Goal: Connect with others: Connect with others

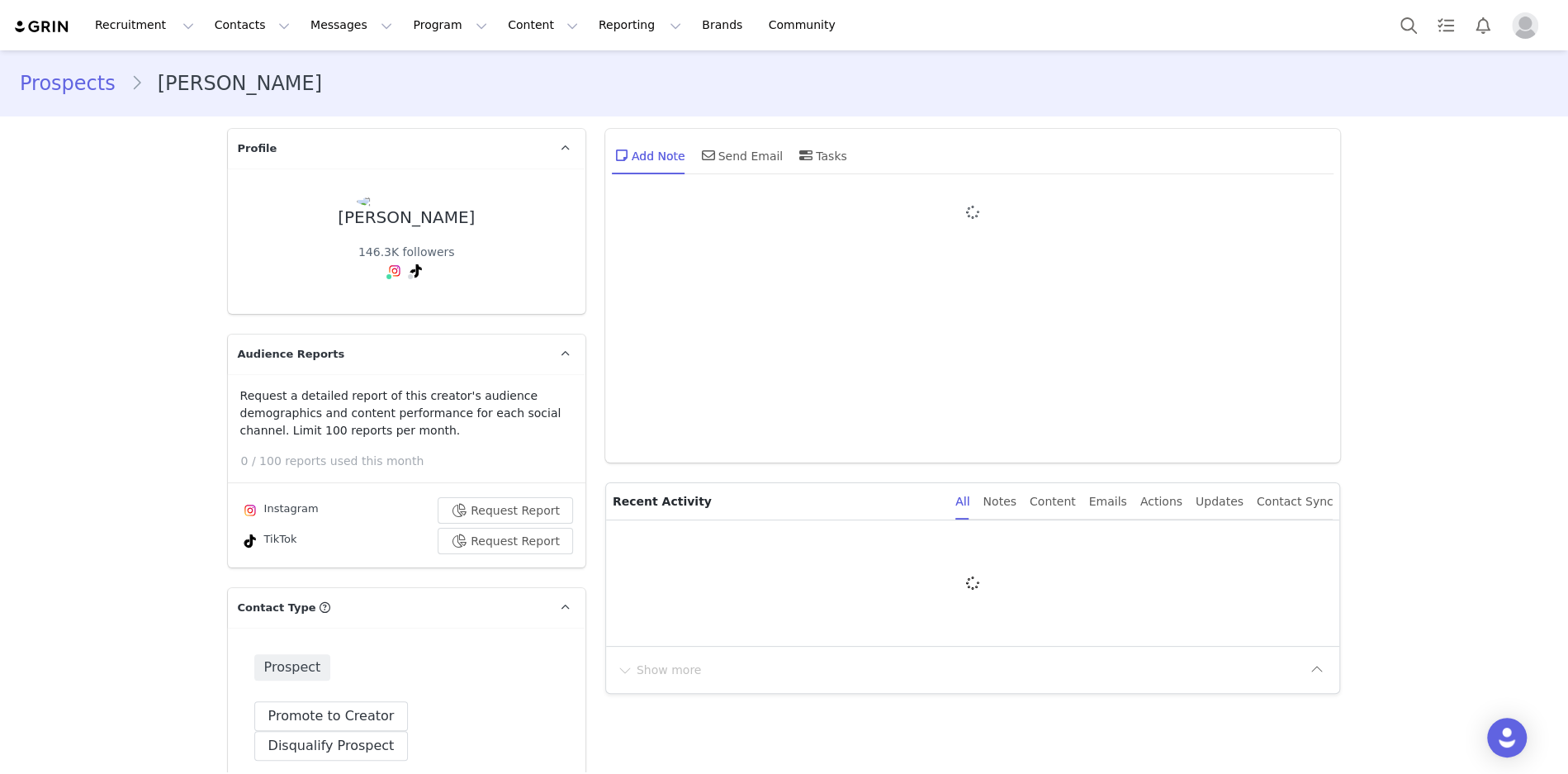
type input "+1 ([GEOGRAPHIC_DATA])"
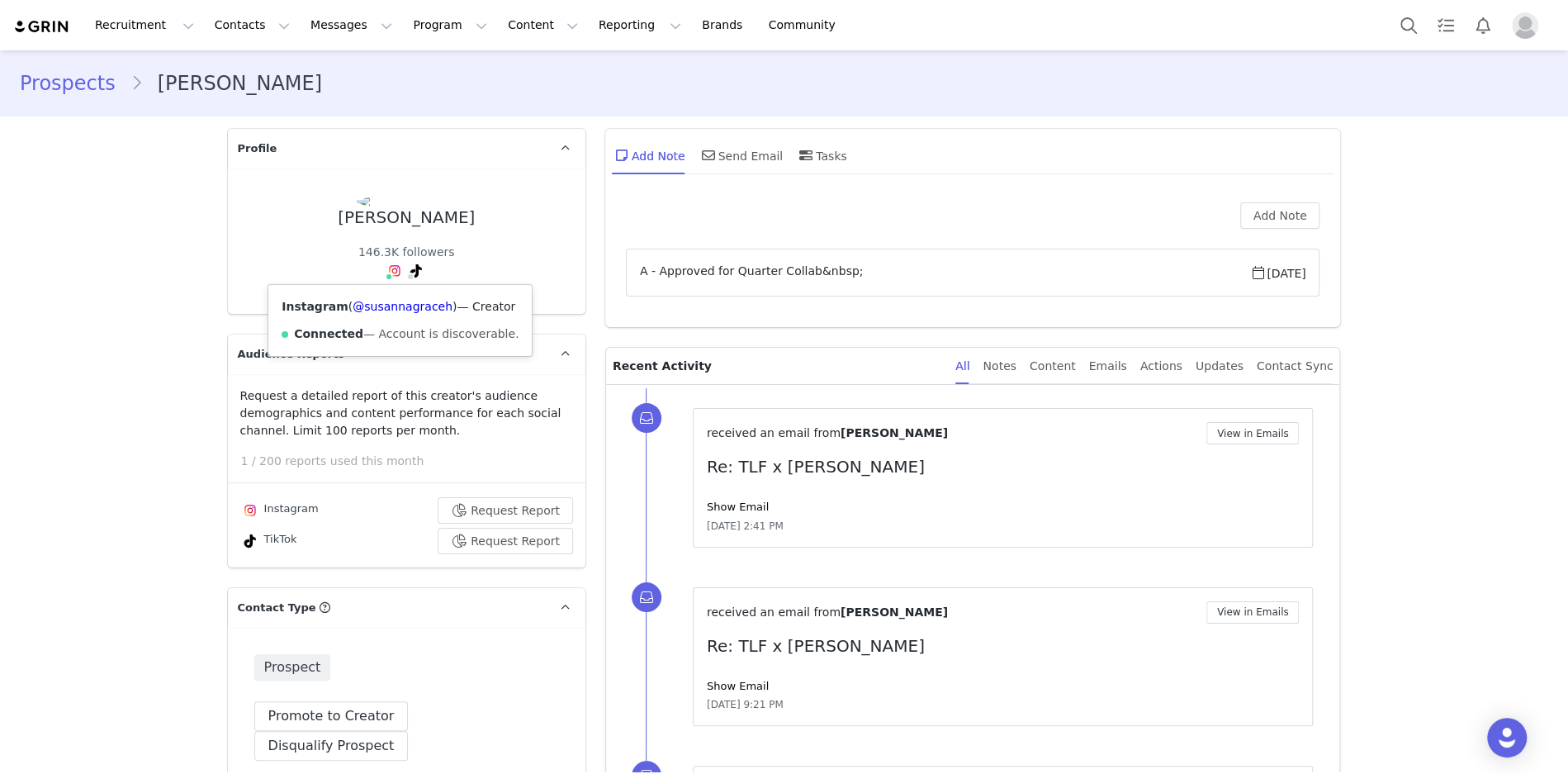
click at [390, 272] on span at bounding box center [389, 276] width 9 height 9
click at [393, 310] on link "@susannagraceh" at bounding box center [403, 306] width 100 height 13
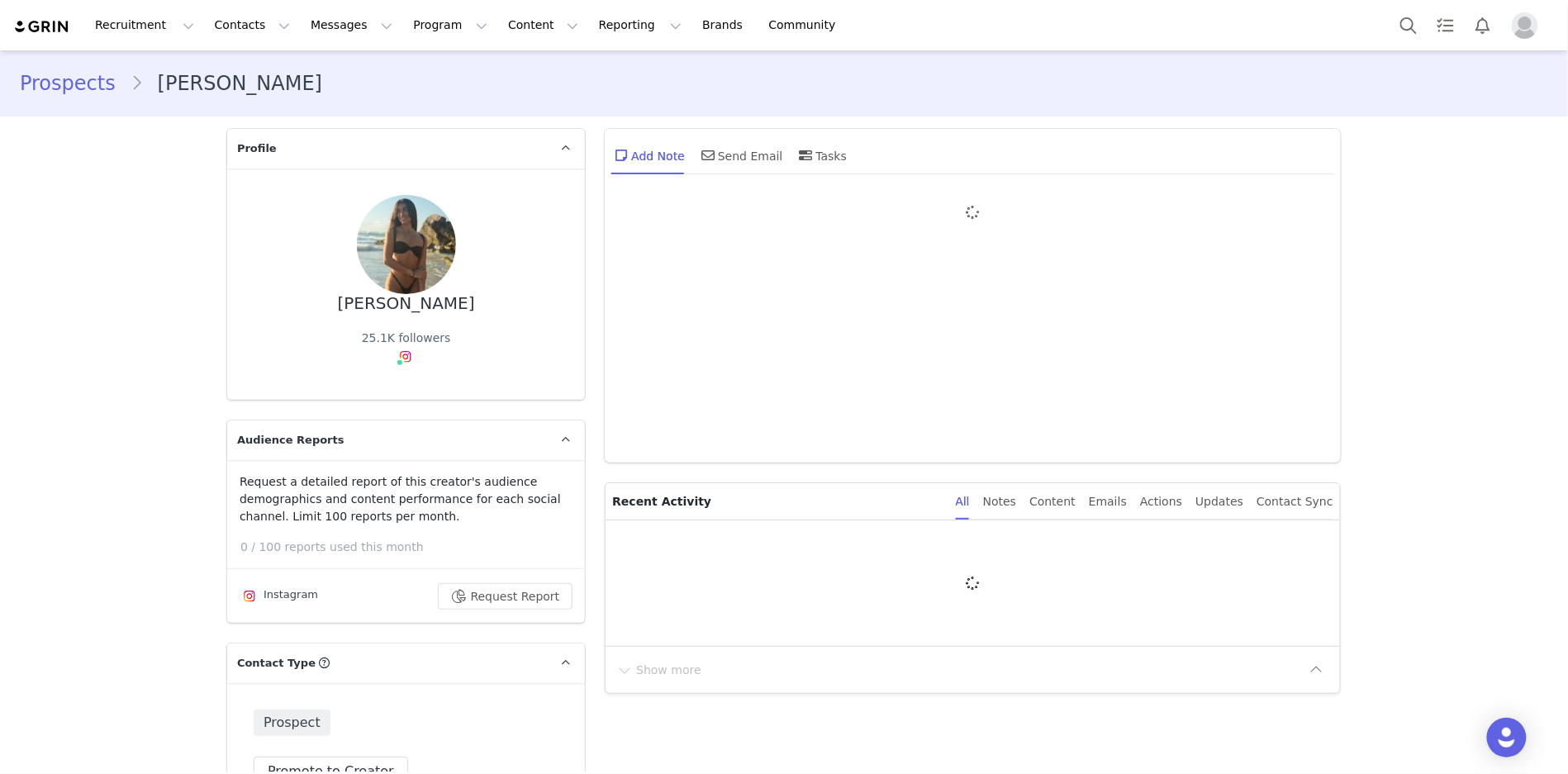
type input "+1 ([GEOGRAPHIC_DATA])"
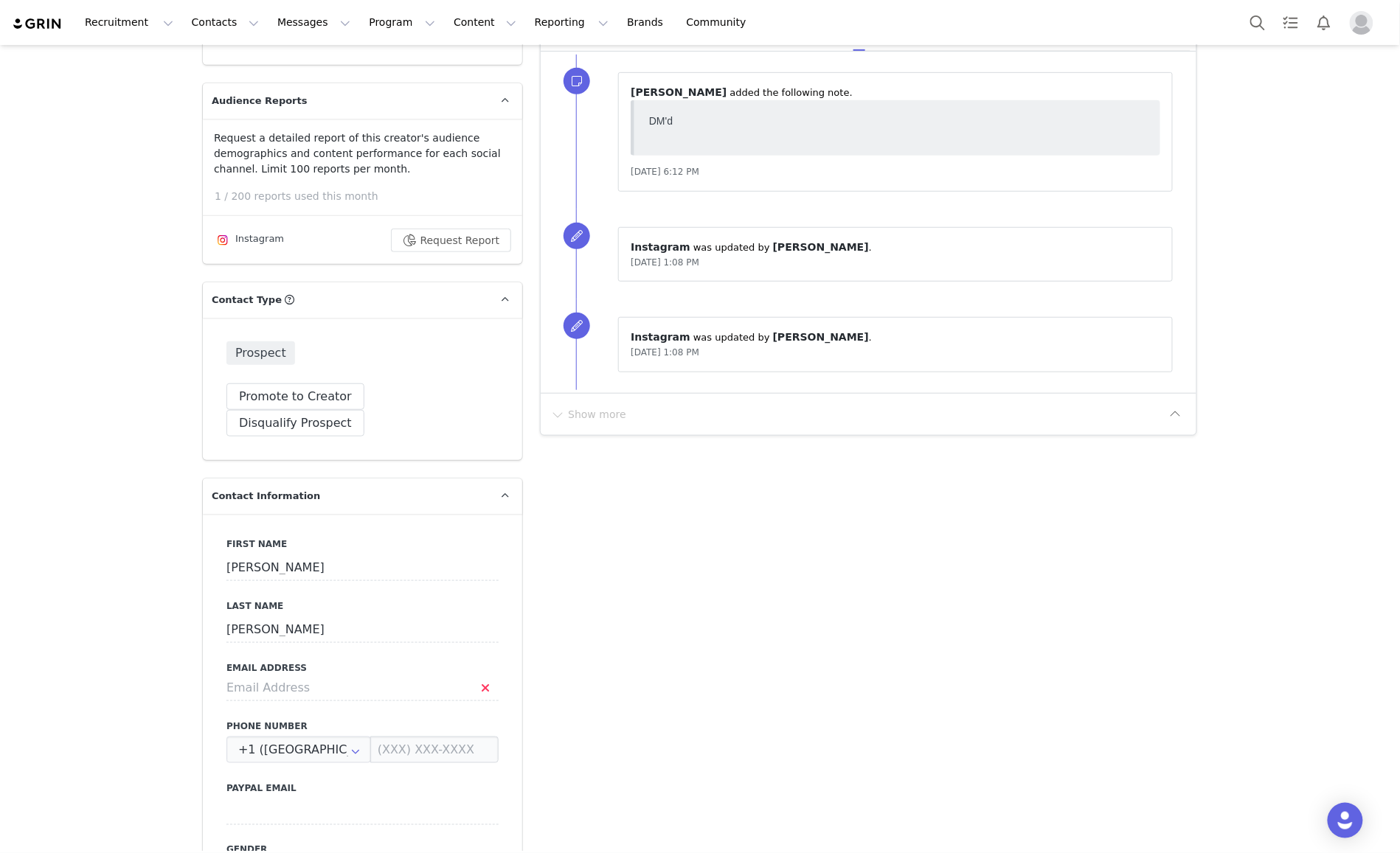
scroll to position [293, 0]
click at [292, 673] on input at bounding box center [362, 686] width 272 height 27
paste input "hello@claudiacamilleri.com.au"
type input "hello@claudiacamilleri.com.au"
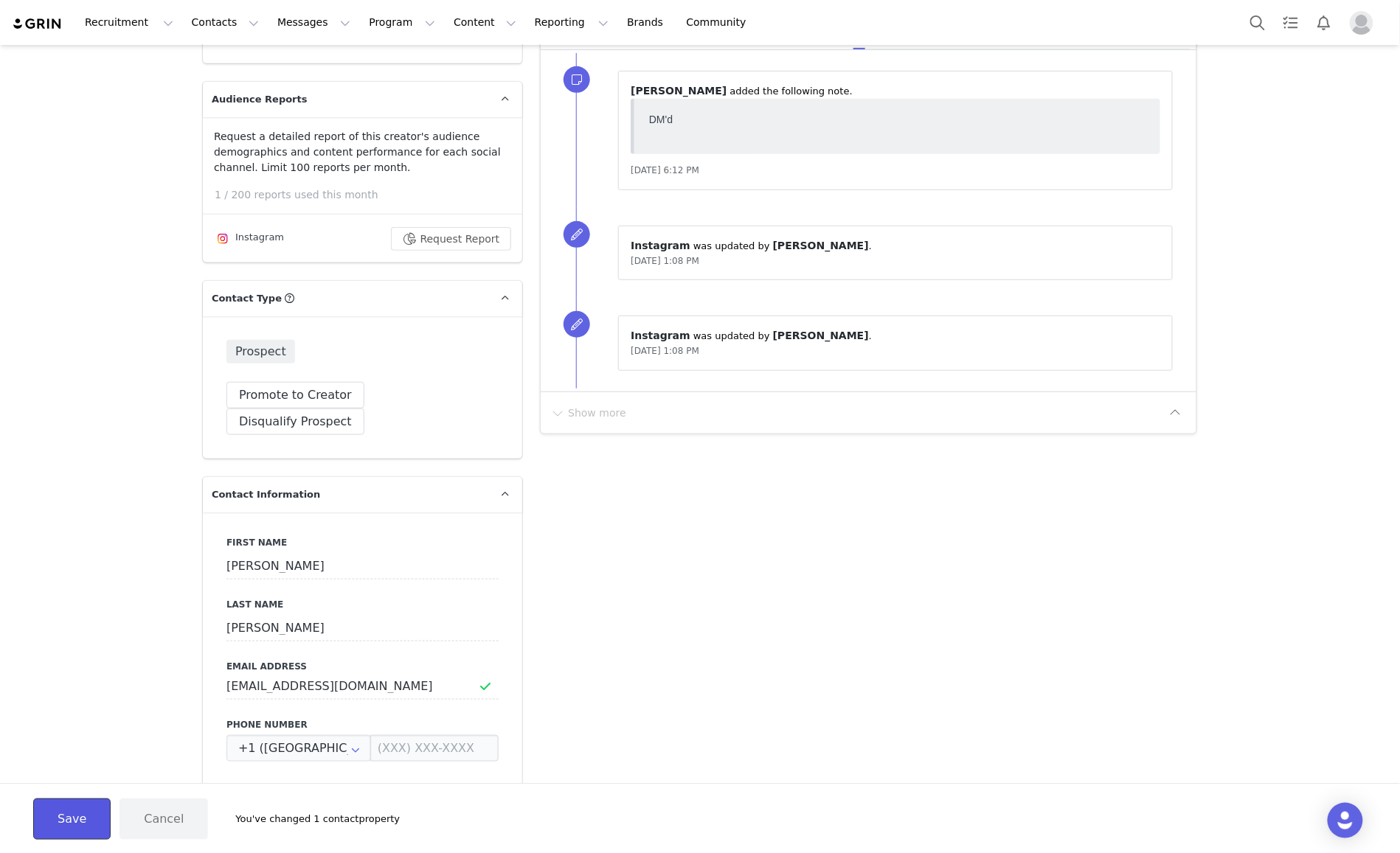
click at [69, 690] on button "Save" at bounding box center [72, 819] width 77 height 41
drag, startPoint x: 230, startPoint y: 659, endPoint x: 420, endPoint y: 659, distance: 190.0
click at [420, 673] on input "hello@claudiacamilleri.com.au" at bounding box center [362, 686] width 272 height 27
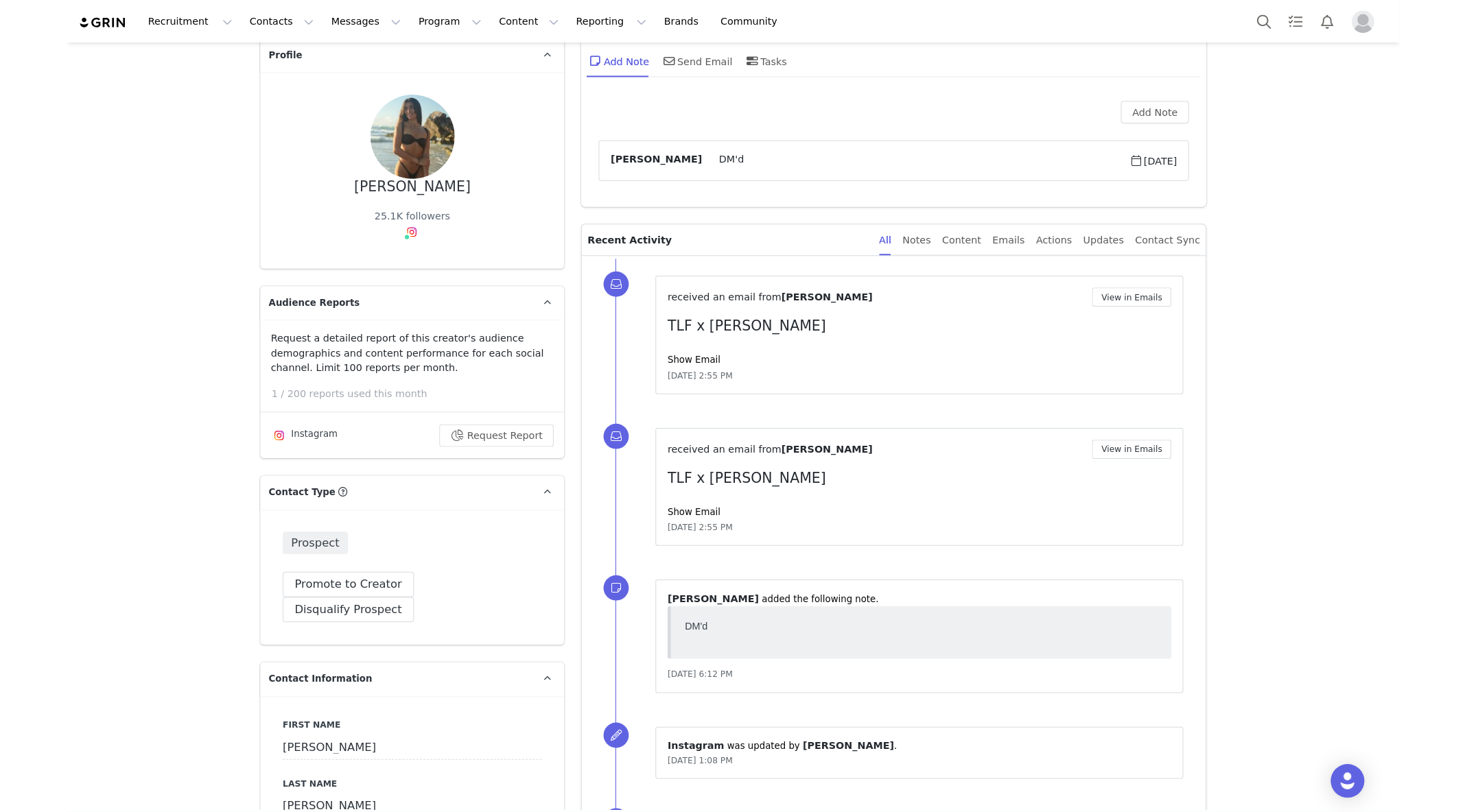
scroll to position [0, 0]
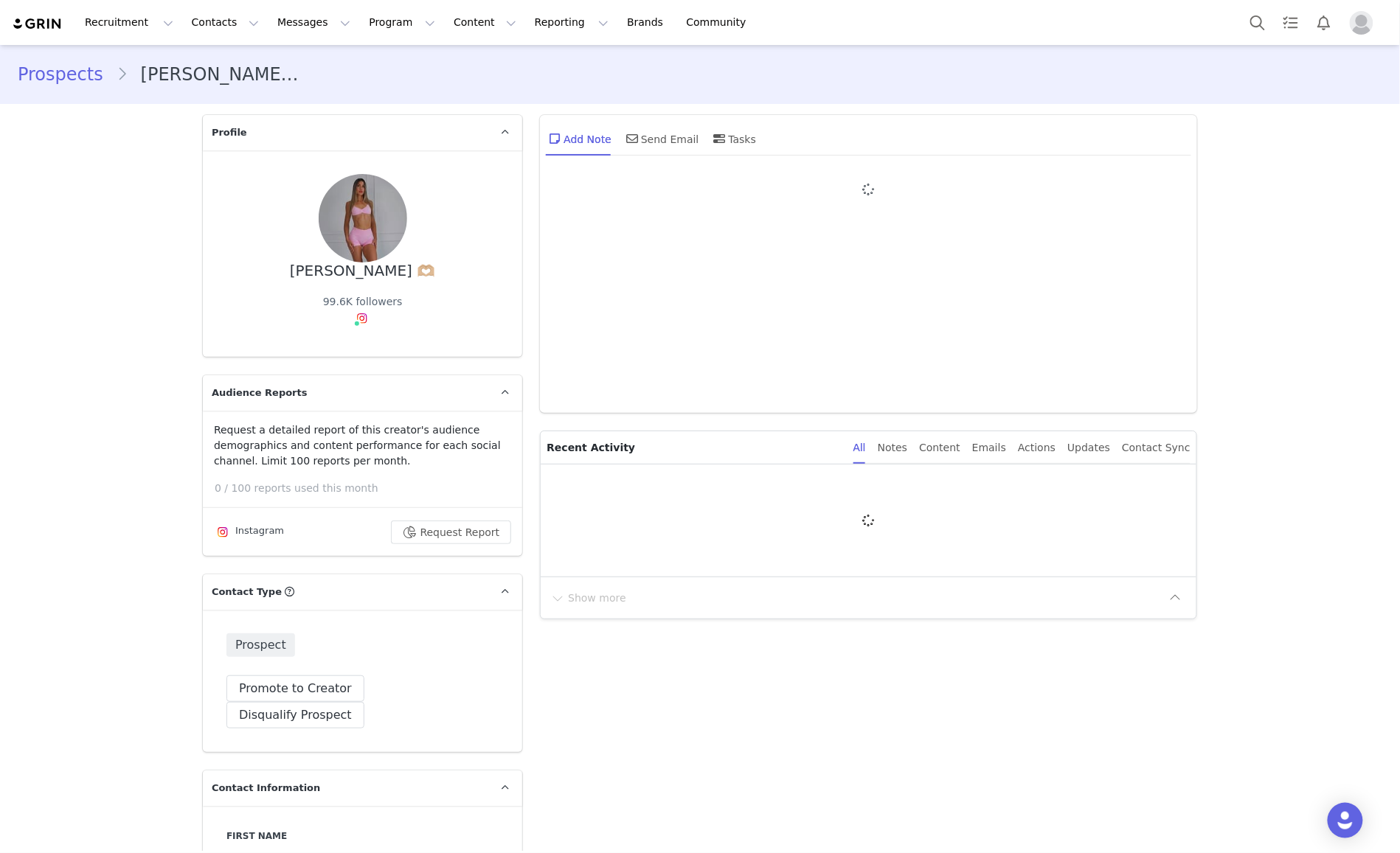
type input "+1 ([GEOGRAPHIC_DATA])"
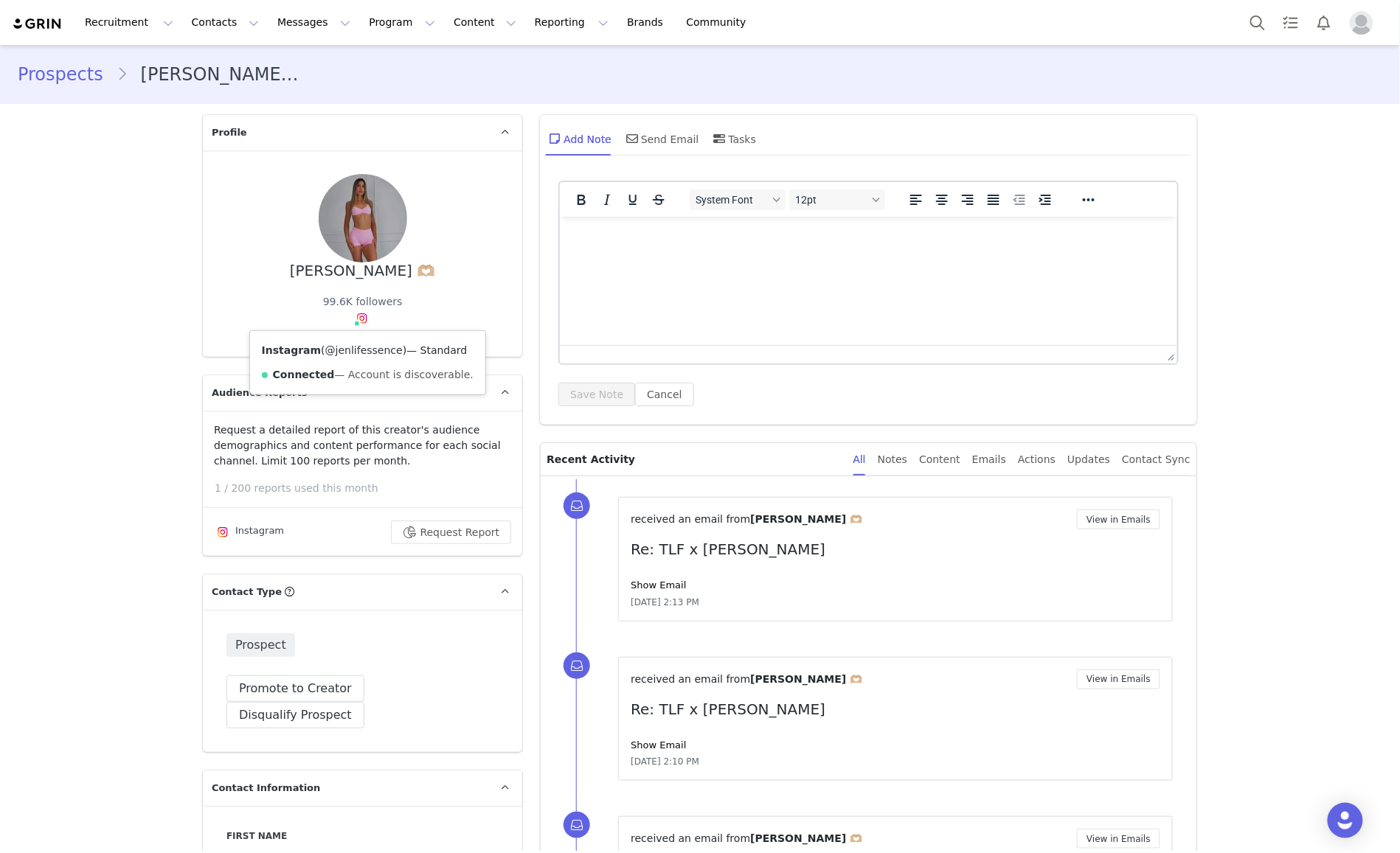
click at [361, 350] on link "@jenlifessence" at bounding box center [364, 350] width 77 height 12
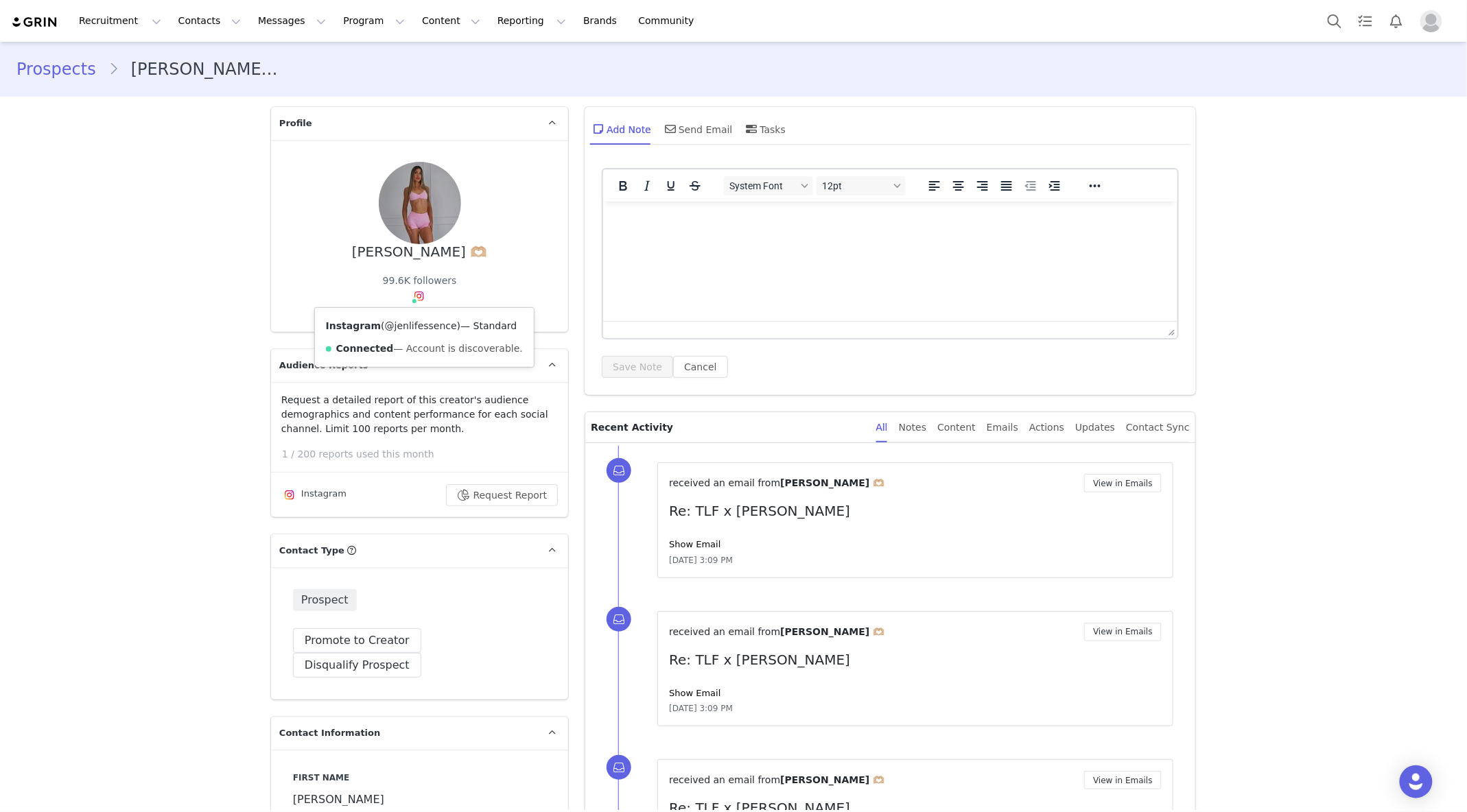
click at [432, 320] on link "@jenlifessence" at bounding box center [421, 326] width 72 height 11
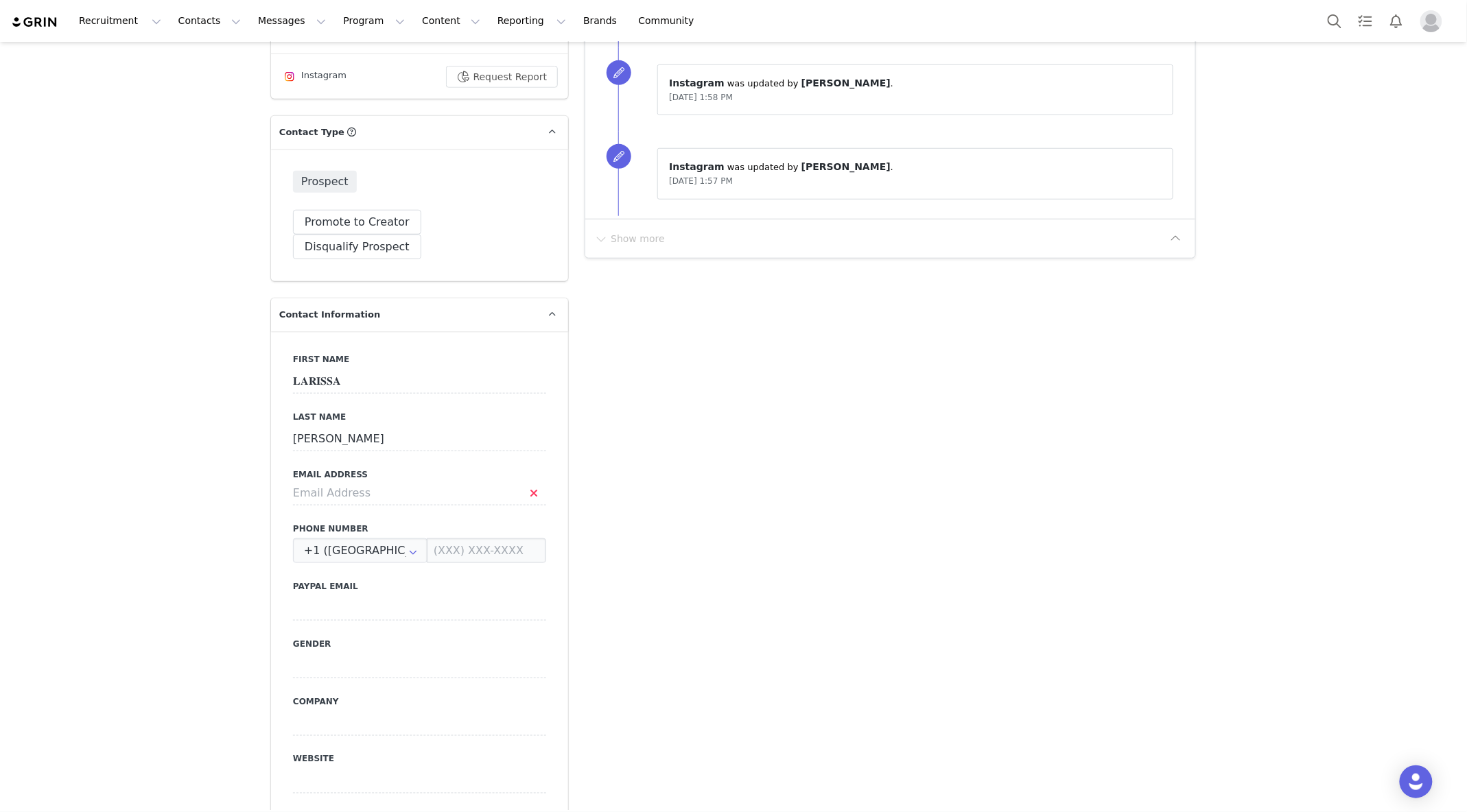
scroll to position [401, 0]
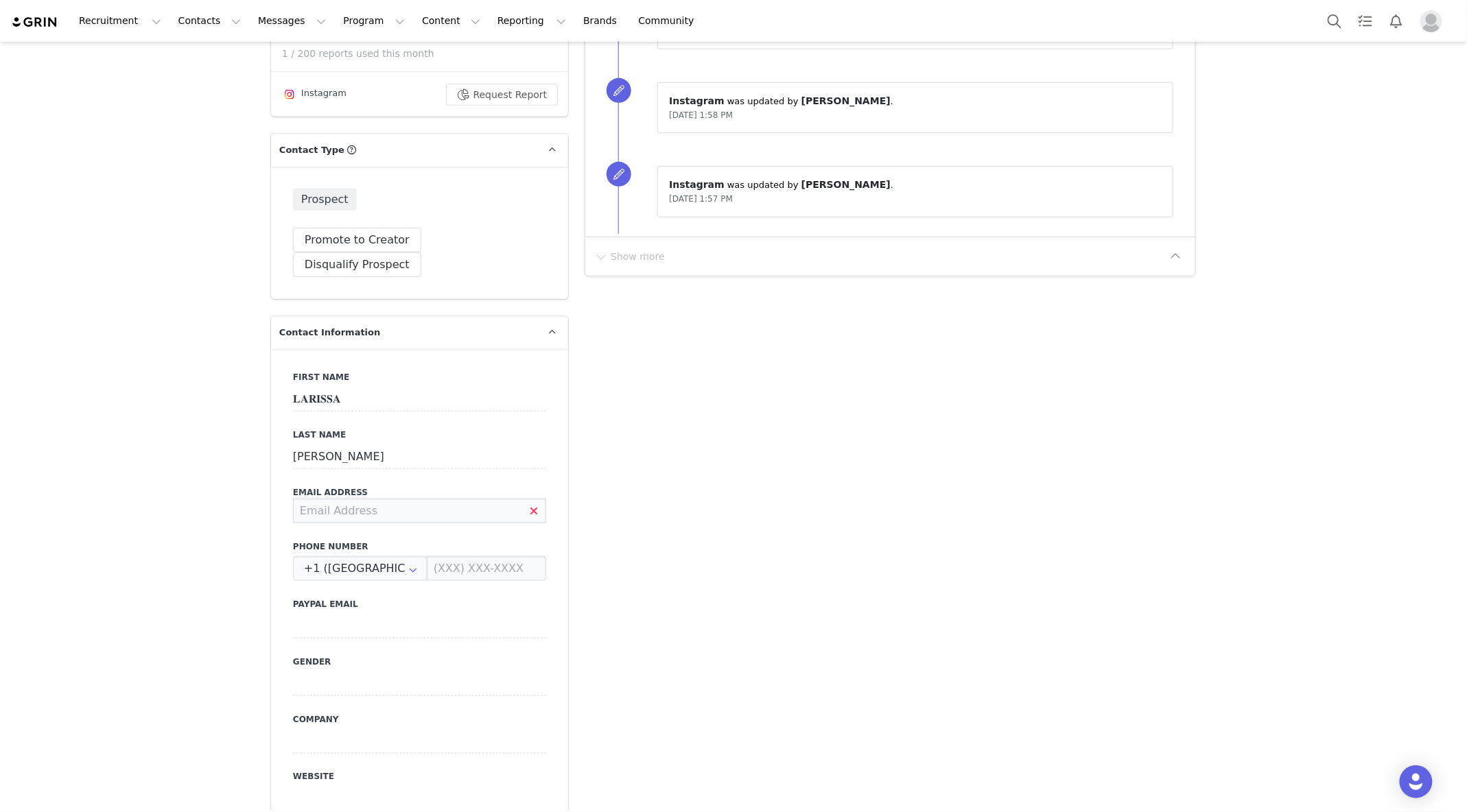
click at [374, 498] on input at bounding box center [419, 510] width 253 height 25
paste input "So glad we were able to connect! Before I share over program details, could you…"
type input "So glad we were able to connect! Before I share over program details, could you…"
drag, startPoint x: 523, startPoint y: 486, endPoint x: 158, endPoint y: 479, distance: 365.1
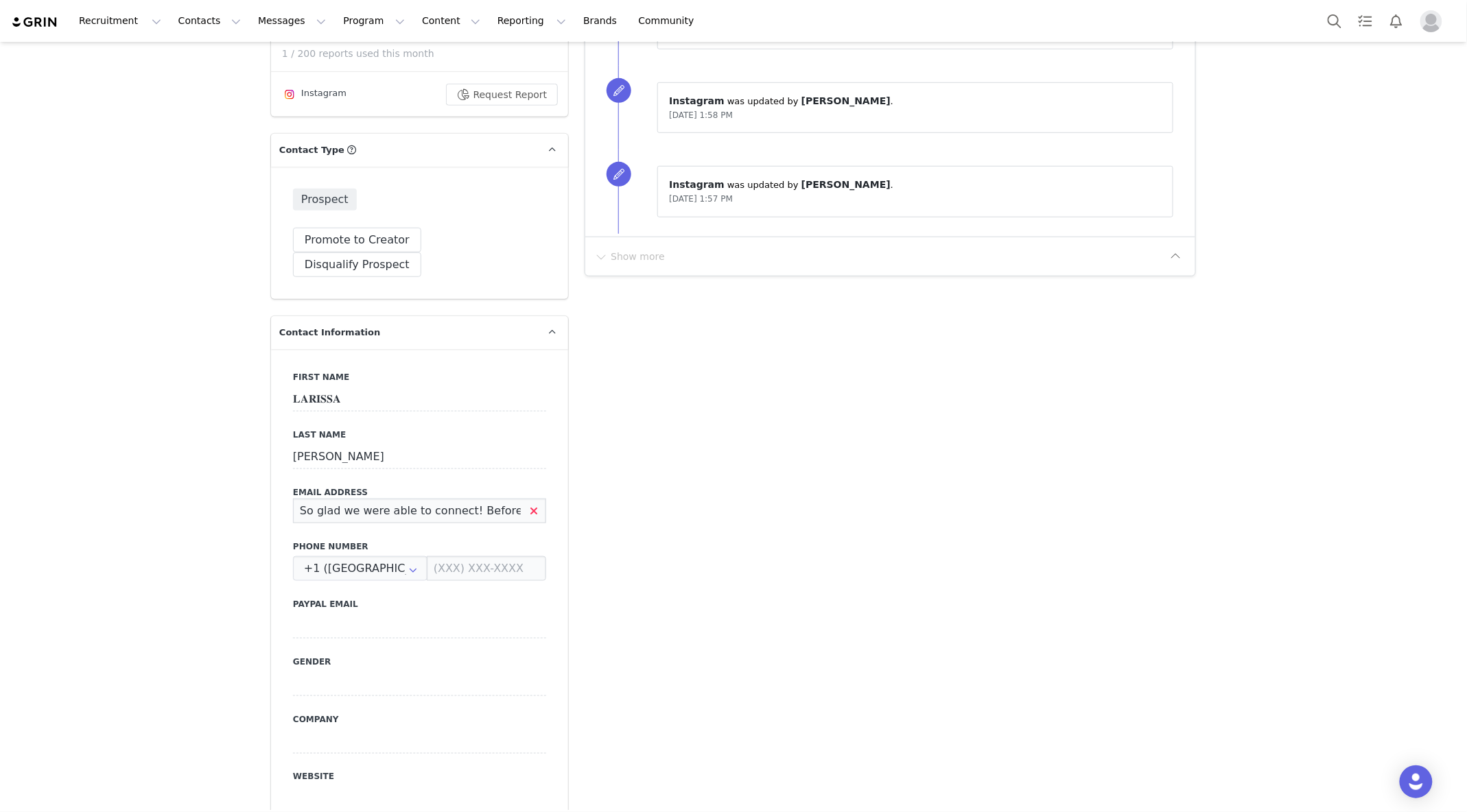
click at [344, 498] on input at bounding box center [419, 510] width 253 height 25
paste input "larissarosenberger@hotmail.com"
type input "larissarosenberger@hotmail.com"
click at [487, 445] on input "𝐑𝐎𝐒𝐄𝐍" at bounding box center [419, 457] width 253 height 25
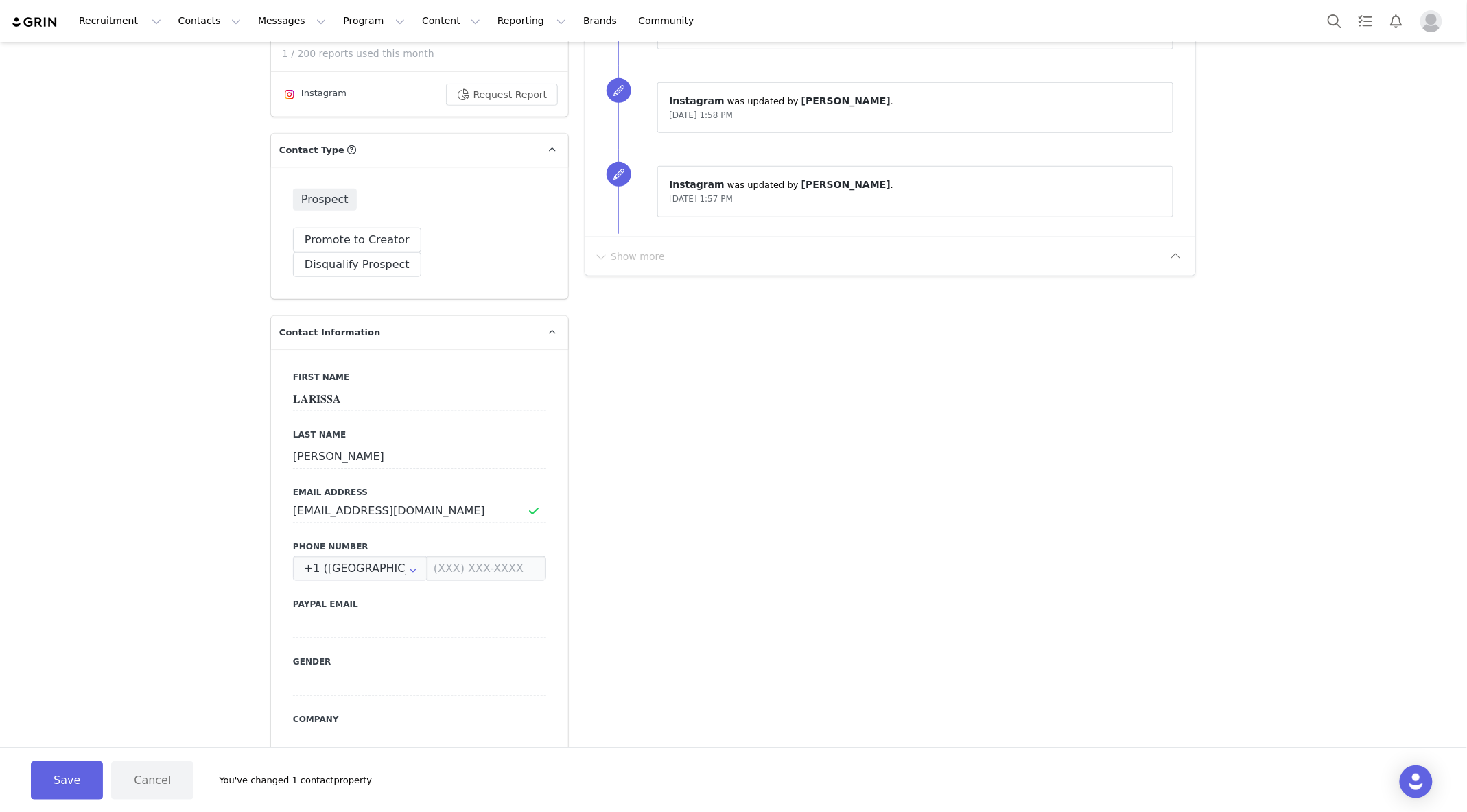
click at [59, 786] on button "Save" at bounding box center [67, 781] width 72 height 38
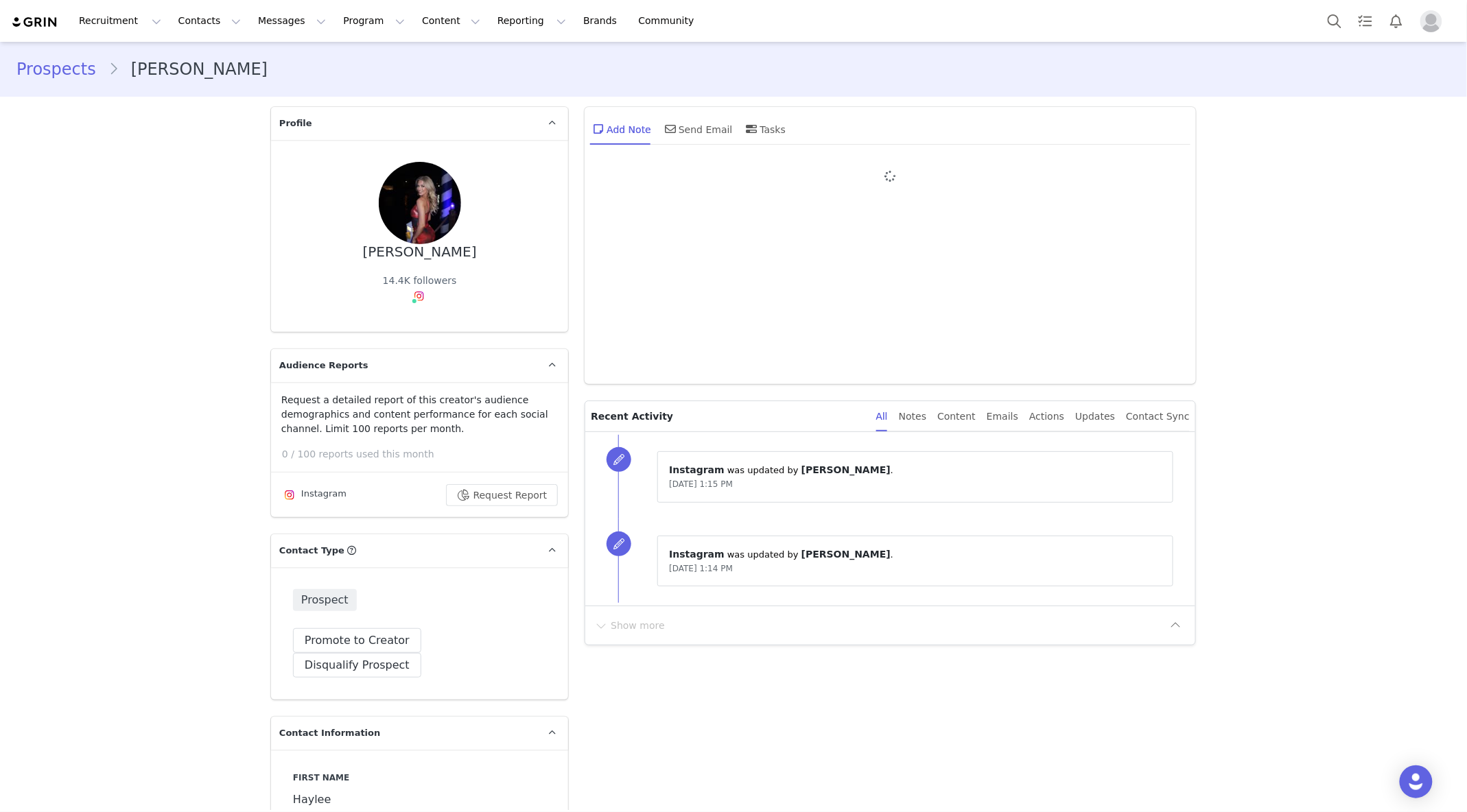
type input "+1 ([GEOGRAPHIC_DATA])"
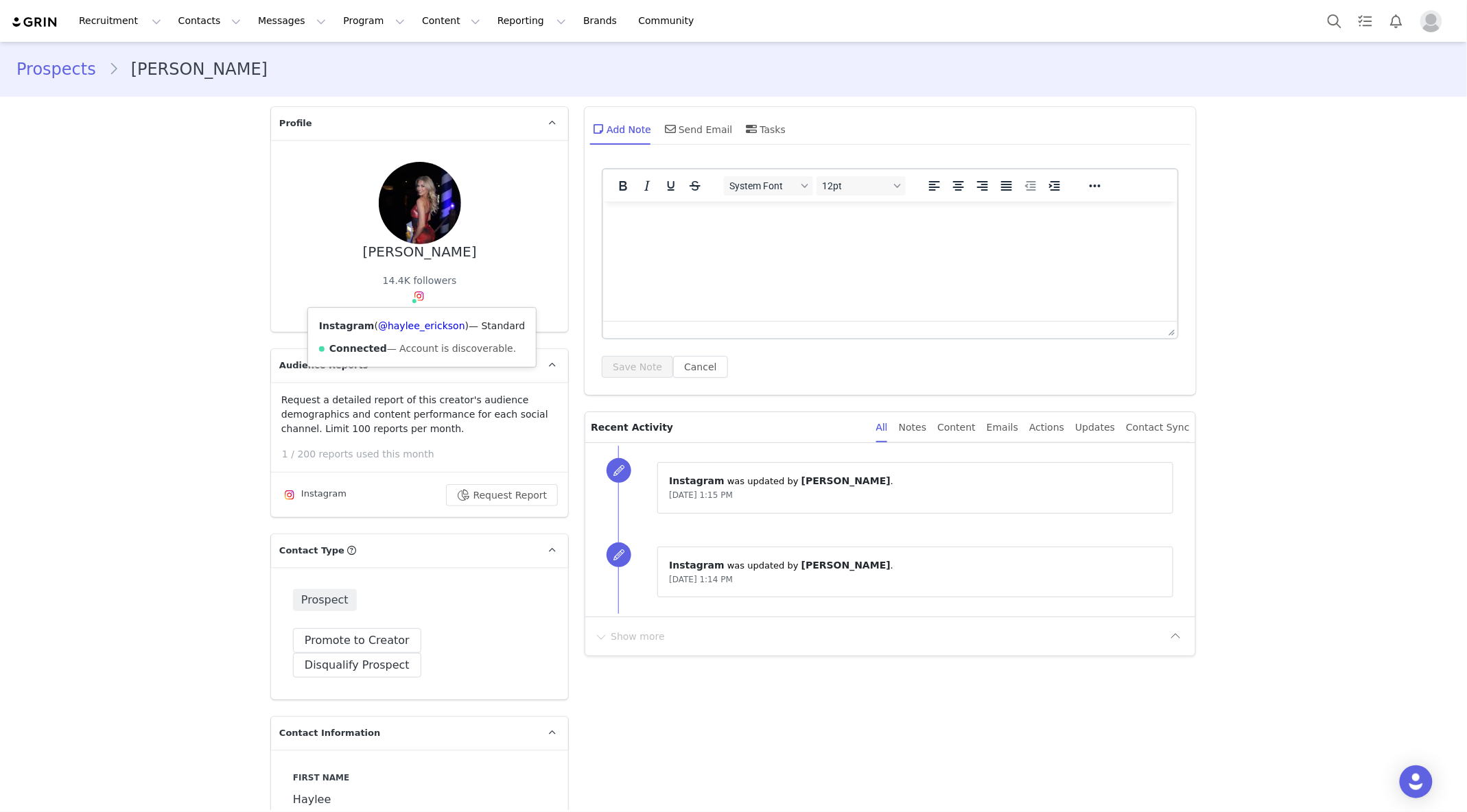
click at [422, 297] on img at bounding box center [419, 297] width 11 height 11
click at [413, 330] on link "@haylee_erickson" at bounding box center [422, 326] width 87 height 11
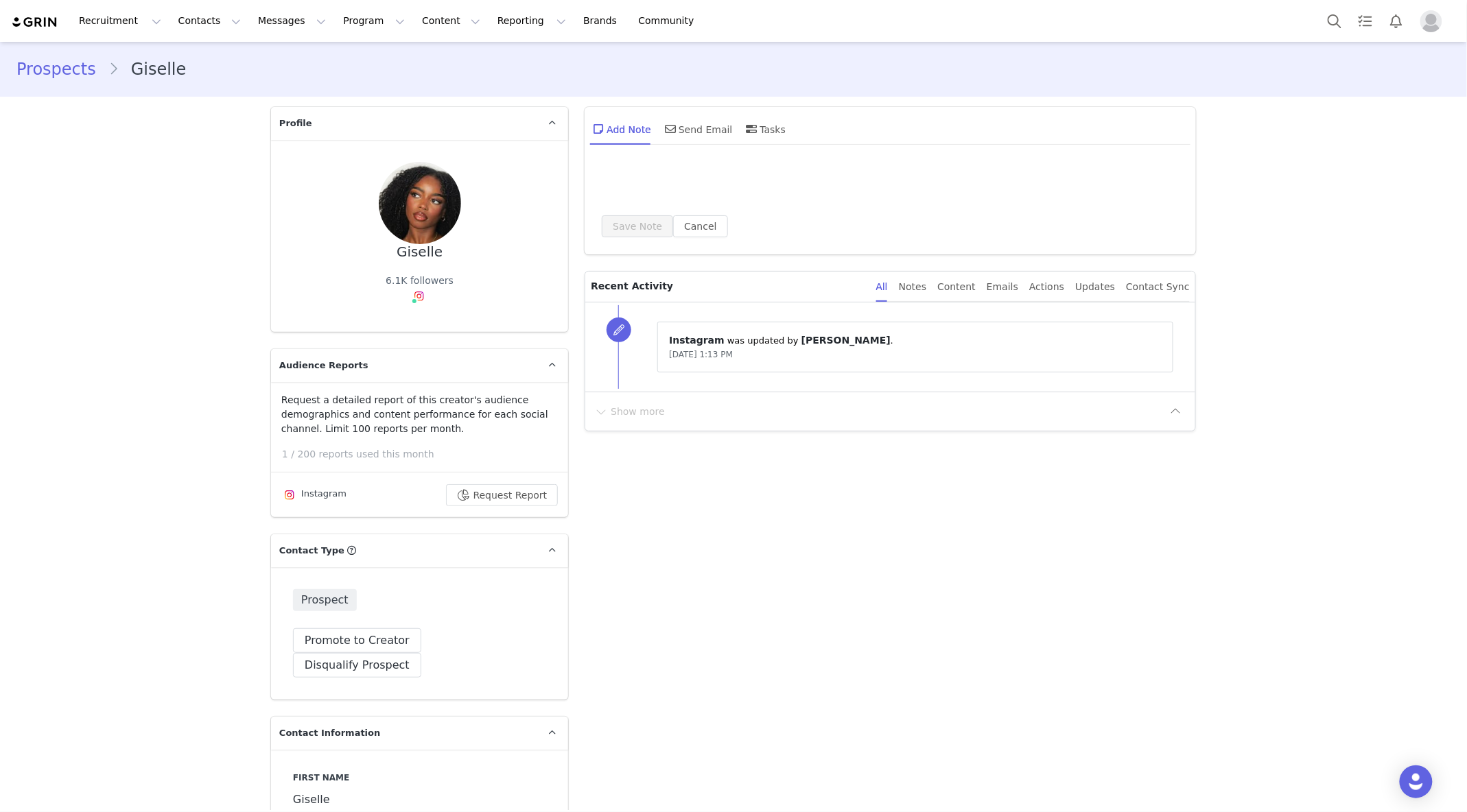
type input "+1 ([GEOGRAPHIC_DATA])"
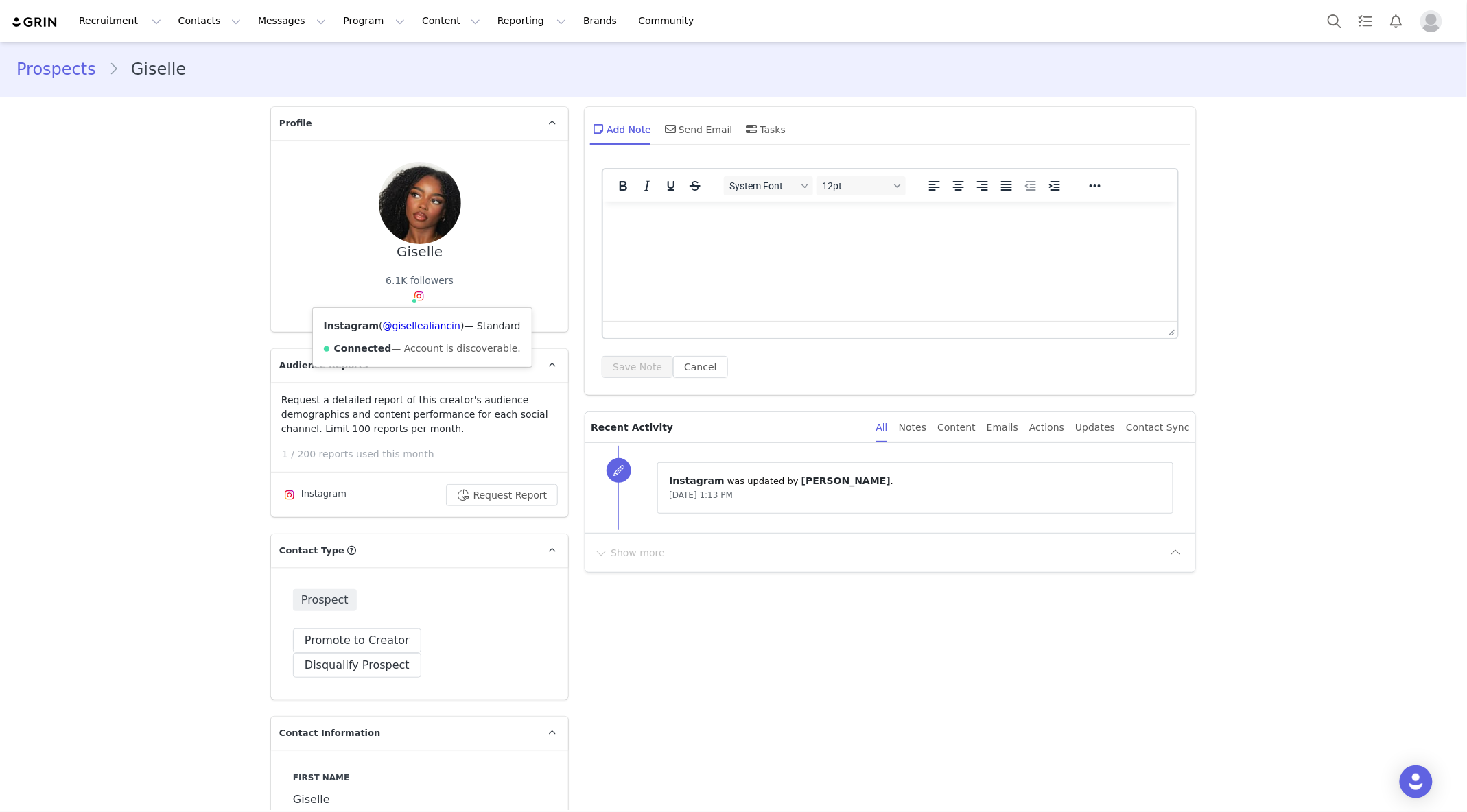
drag, startPoint x: 426, startPoint y: 291, endPoint x: 419, endPoint y: 308, distance: 18.4
click at [426, 291] on span at bounding box center [419, 296] width 17 height 17
click at [421, 320] on link "@gisellealiancin" at bounding box center [422, 326] width 78 height 11
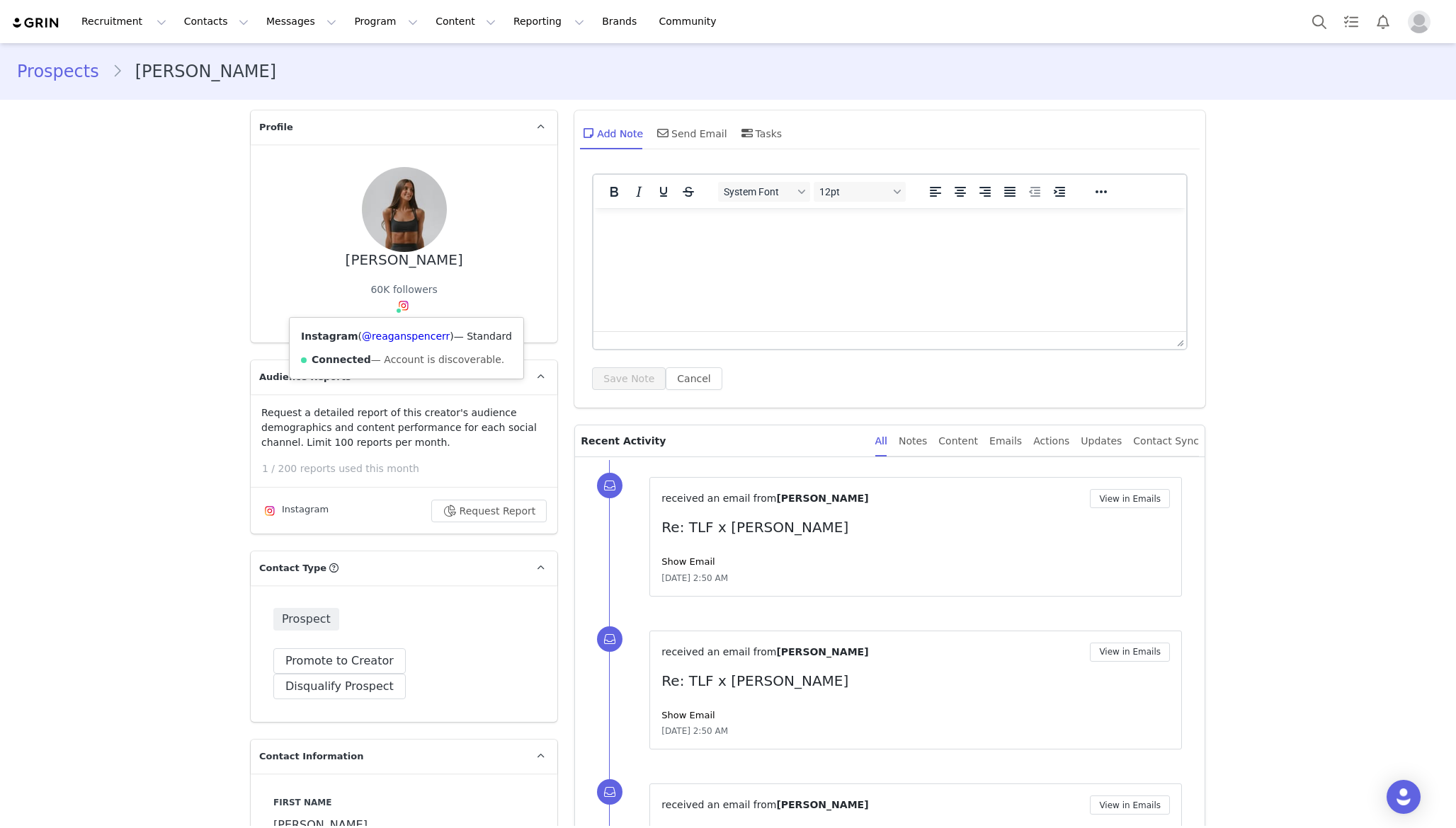
click at [402, 303] on img at bounding box center [404, 306] width 12 height 12
click at [405, 334] on link "@reaganspencerr" at bounding box center [405, 336] width 88 height 12
